Goal: Information Seeking & Learning: Find specific page/section

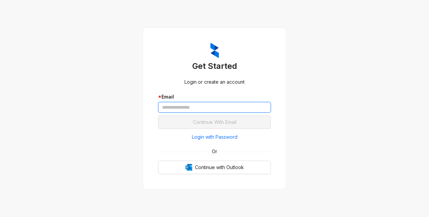
click at [182, 108] on input "text" at bounding box center [214, 107] width 113 height 11
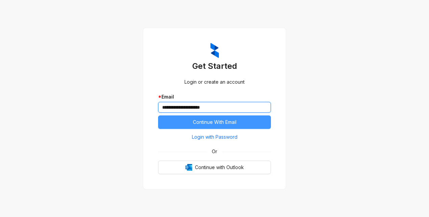
type input "**********"
click at [192, 126] on button "Continue With Email" at bounding box center [214, 123] width 113 height 14
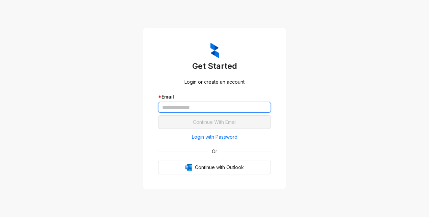
click at [183, 108] on input "text" at bounding box center [214, 107] width 113 height 11
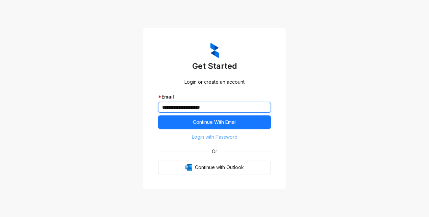
type input "**********"
click at [221, 137] on span "Login with Password" at bounding box center [215, 137] width 46 height 7
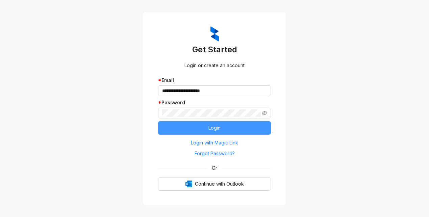
click at [177, 126] on button "Login" at bounding box center [214, 128] width 113 height 14
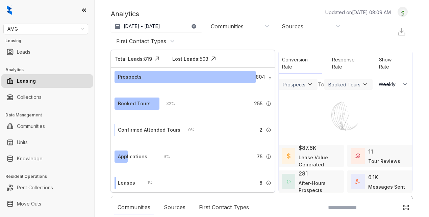
select select "******"
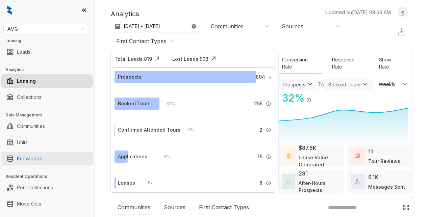
click at [21, 159] on link "Knowledge" at bounding box center [30, 159] width 26 height 14
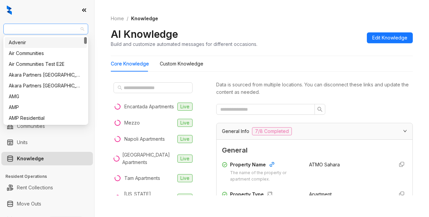
click at [25, 30] on span "AMG" at bounding box center [45, 29] width 77 height 10
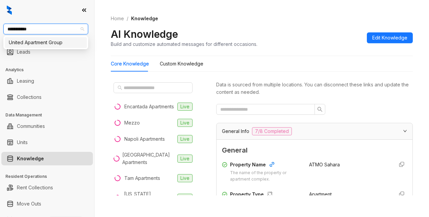
type input "**********"
click at [25, 41] on div "United Apartment Group" at bounding box center [46, 42] width 74 height 7
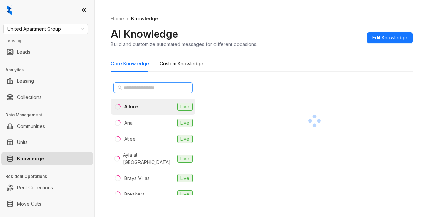
click at [123, 86] on span at bounding box center [153, 87] width 79 height 11
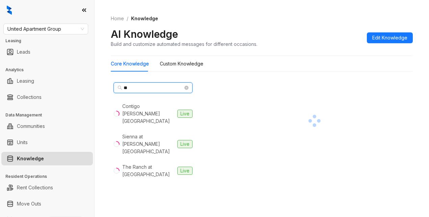
type input "*"
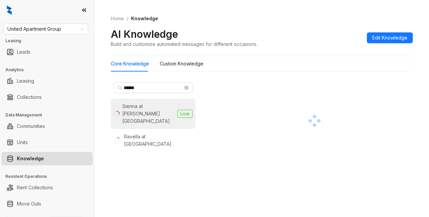
click at [149, 107] on div "Sienna at Westover Hills" at bounding box center [148, 114] width 52 height 22
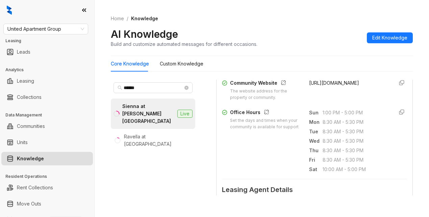
scroll to position [203, 0]
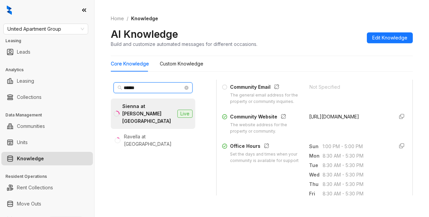
drag, startPoint x: 143, startPoint y: 85, endPoint x: 104, endPoint y: 83, distance: 39.6
click at [104, 83] on div "Home / Knowledge AI Knowledge Build and customize automated messages for differ…" at bounding box center [262, 108] width 335 height 217
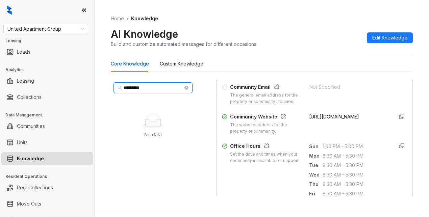
type input "*********"
click at [319, 28] on div "AI Knowledge Build and customize automated messages for different occasions. Ed…" at bounding box center [262, 38] width 302 height 20
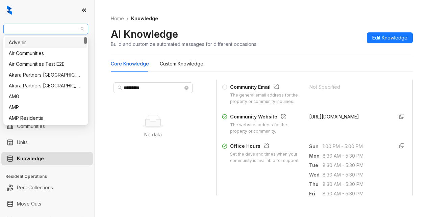
drag, startPoint x: 65, startPoint y: 28, endPoint x: 4, endPoint y: 31, distance: 60.9
click at [4, 31] on div "United Apartment Group" at bounding box center [45, 29] width 85 height 11
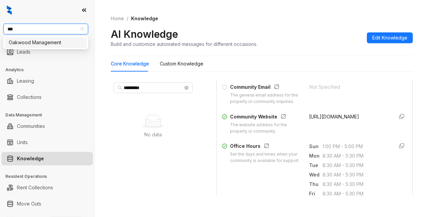
type input "****"
click at [23, 41] on div "Oakwood Management" at bounding box center [46, 42] width 74 height 7
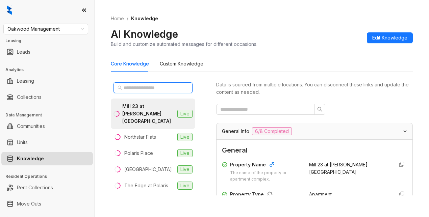
drag, startPoint x: 127, startPoint y: 87, endPoint x: 125, endPoint y: 82, distance: 5.5
click at [127, 88] on input "text" at bounding box center [153, 87] width 59 height 7
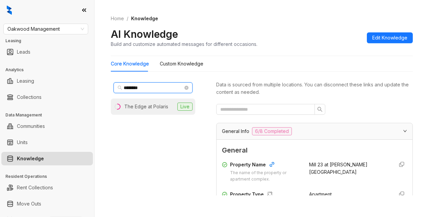
type input "********"
click at [139, 108] on div "The Edge at Polaris" at bounding box center [146, 106] width 44 height 7
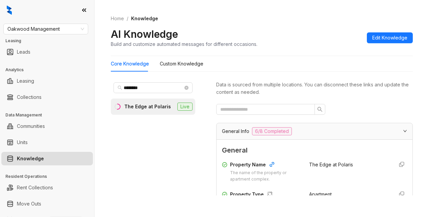
click at [348, 99] on div "Data is sourced from multiple locations. You can disconnect these links and upd…" at bounding box center [314, 138] width 197 height 116
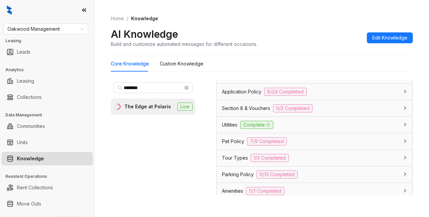
scroll to position [473, 0]
click at [250, 95] on span "Application Policy" at bounding box center [242, 90] width 40 height 7
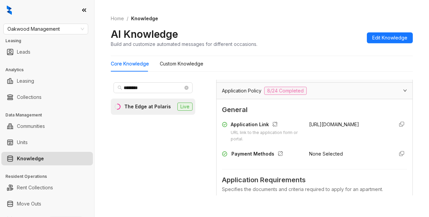
drag, startPoint x: 300, startPoint y: 143, endPoint x: 316, endPoint y: 150, distance: 17.8
click at [334, 143] on div "Application Link URL link to the application form or portal. https://liveedgeat…" at bounding box center [314, 132] width 185 height 22
copy span "https://liveedgeatpolaris.securecafe.com/"
click at [320, 71] on div "Core Knowledge Custom Knowledge" at bounding box center [262, 64] width 302 height 16
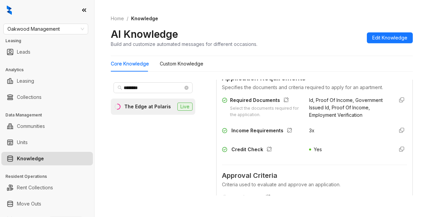
scroll to position [575, 0]
click at [317, 34] on div "AI Knowledge Build and customize automated messages for different occasions. Ed…" at bounding box center [262, 38] width 302 height 20
